Goal: Find specific page/section: Find specific page/section

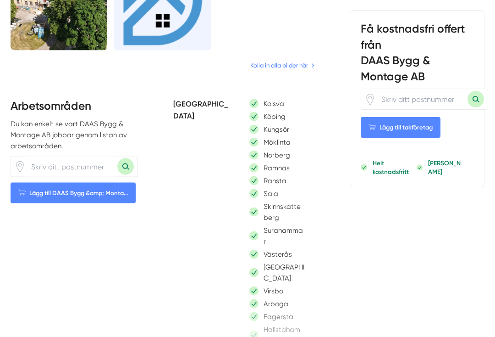
scroll to position [923, 0]
click at [98, 156] on input "number" at bounding box center [72, 166] width 92 height 20
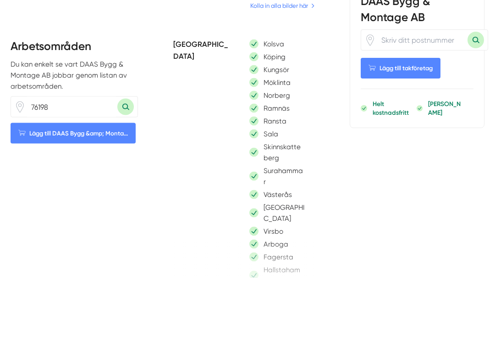
type input "76198"
click at [127, 158] on button "Sök med postnummer" at bounding box center [125, 166] width 17 height 17
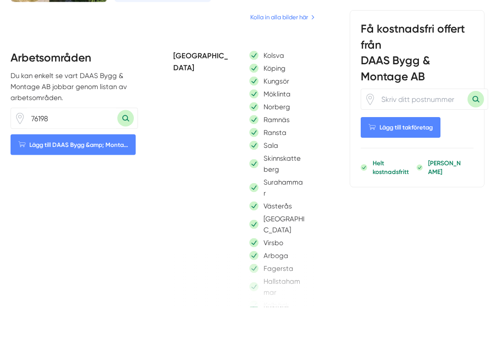
scroll to position [979, 0]
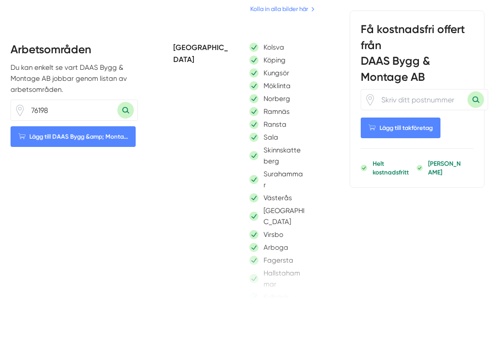
click at [77, 100] on input "76198" at bounding box center [72, 110] width 92 height 20
click at [126, 102] on button "Sök med postnummer" at bounding box center [125, 110] width 17 height 17
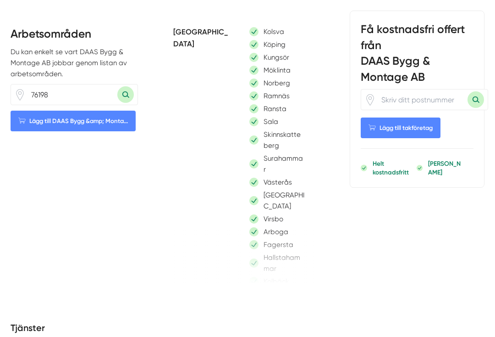
click at [481, 155] on div "Få kostnadsfri offert från DAAS Bygg & Montage AB Lägg till takföretag Helt kos…" at bounding box center [417, 99] width 135 height 177
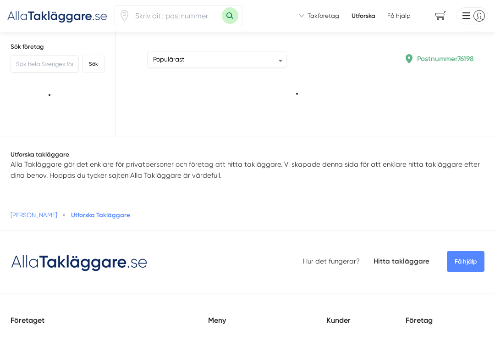
type input "76198"
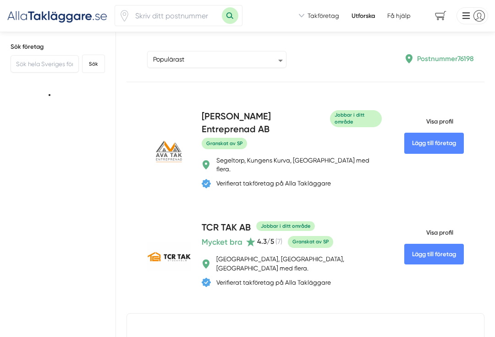
type input "76198"
